Goal: Task Accomplishment & Management: Manage account settings

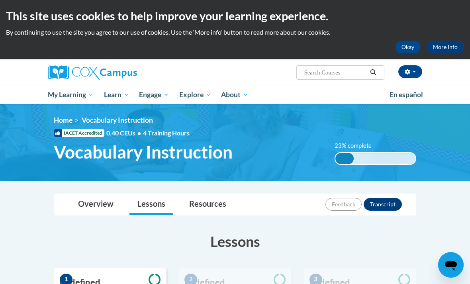
click at [409, 77] on button "button" at bounding box center [411, 71] width 24 height 13
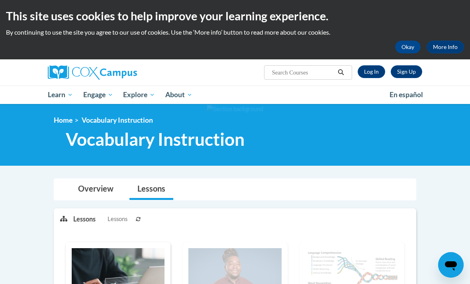
click at [380, 71] on link "Log In" at bounding box center [371, 71] width 27 height 13
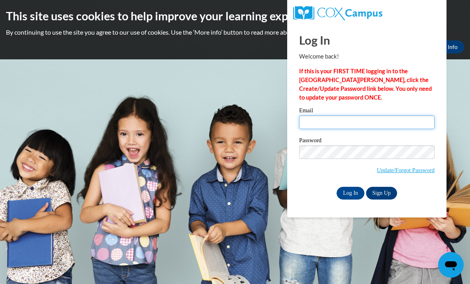
click at [332, 121] on input "Email" at bounding box center [366, 123] width 135 height 14
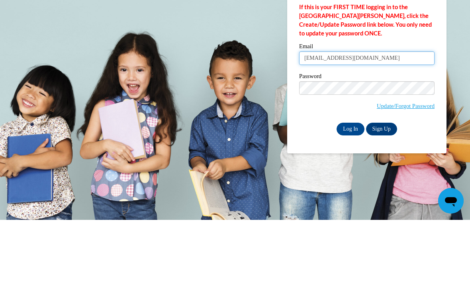
click at [380, 116] on input "mbrehc@waukesha.k12.wi.is" at bounding box center [366, 123] width 135 height 14
type input "mbrehc@waukesha.k12.wi.us"
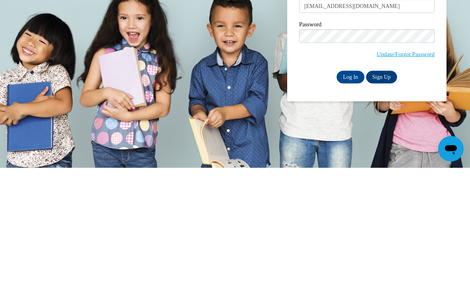
click at [355, 187] on input "Log In" at bounding box center [351, 193] width 28 height 13
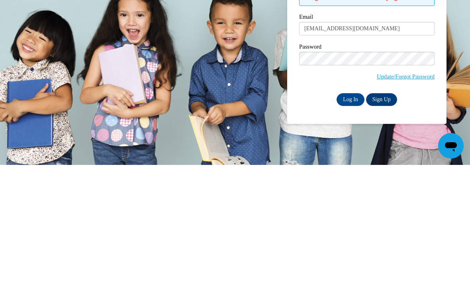
click at [357, 212] on input "Log In" at bounding box center [351, 218] width 28 height 13
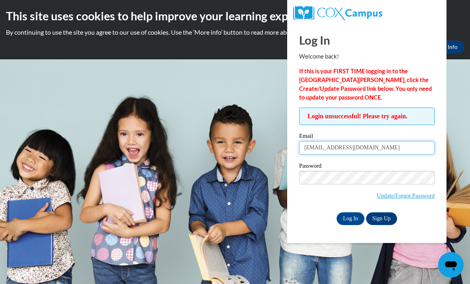
click at [383, 149] on input "[EMAIL_ADDRESS][DOMAIN_NAME]" at bounding box center [366, 148] width 135 height 14
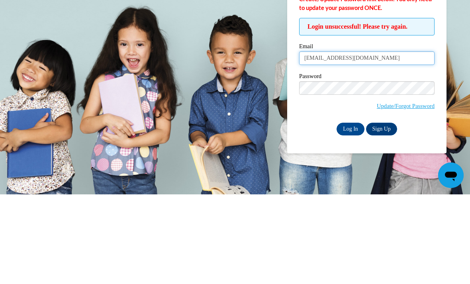
click at [321, 141] on input "[EMAIL_ADDRESS][DOMAIN_NAME]" at bounding box center [366, 148] width 135 height 14
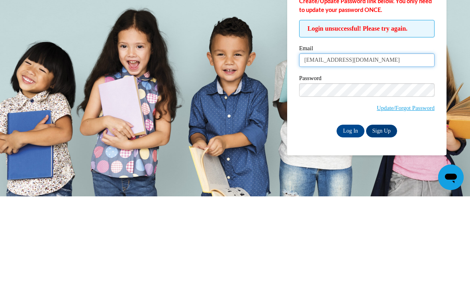
type input "mbrech@waukesha.k12.wi.us"
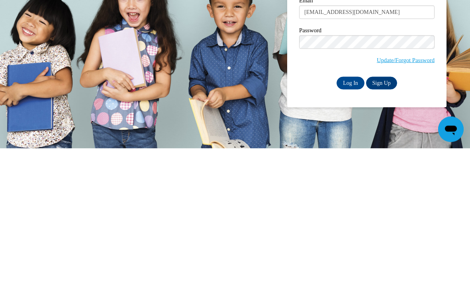
click at [351, 94] on div "Log In Welcome back! If this is your FIRST TIME logging in to the NEW Cox Campu…" at bounding box center [366, 133] width 171 height 219
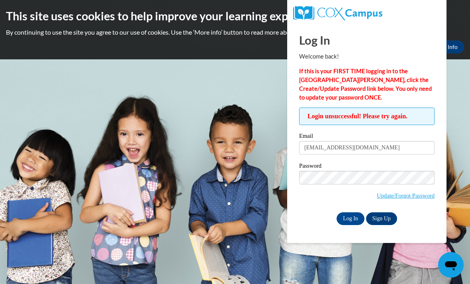
click at [347, 217] on input "Log In" at bounding box center [351, 218] width 28 height 13
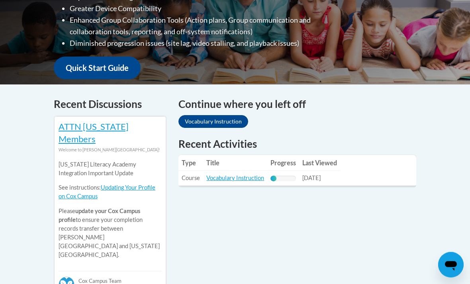
scroll to position [263, 0]
click at [217, 117] on link "Vocabulary Instruction" at bounding box center [214, 121] width 70 height 13
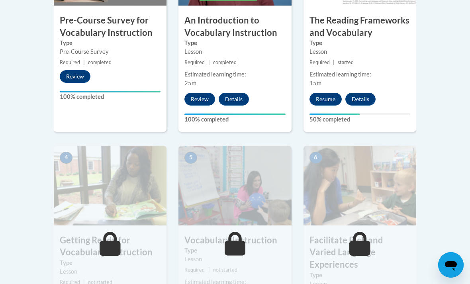
scroll to position [347, 0]
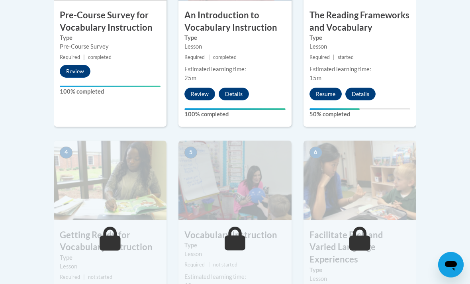
click at [333, 94] on button "Resume" at bounding box center [326, 94] width 32 height 13
